Goal: Task Accomplishment & Management: Complete application form

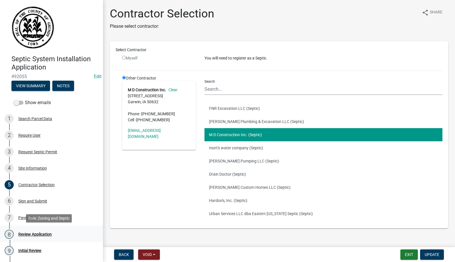
click at [35, 234] on div "Review Application" at bounding box center [34, 234] width 33 height 4
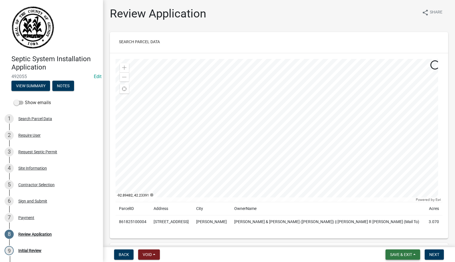
click at [390, 256] on span "Save & Exit" at bounding box center [401, 254] width 22 height 5
click at [387, 236] on button "Save & Exit" at bounding box center [397, 240] width 46 height 14
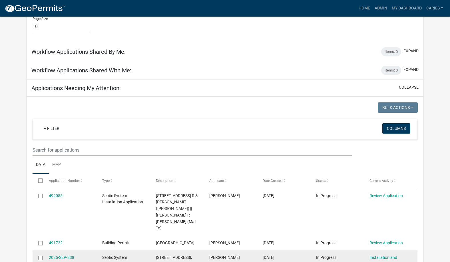
scroll to position [400, 0]
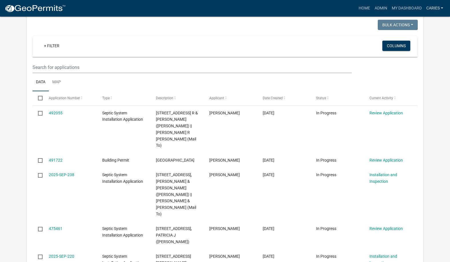
click at [431, 7] on link "CarieS" at bounding box center [434, 8] width 21 height 11
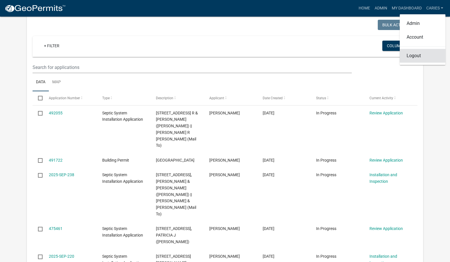
click at [412, 57] on link "Logout" at bounding box center [423, 56] width 46 height 14
